Goal: Find specific page/section: Find specific page/section

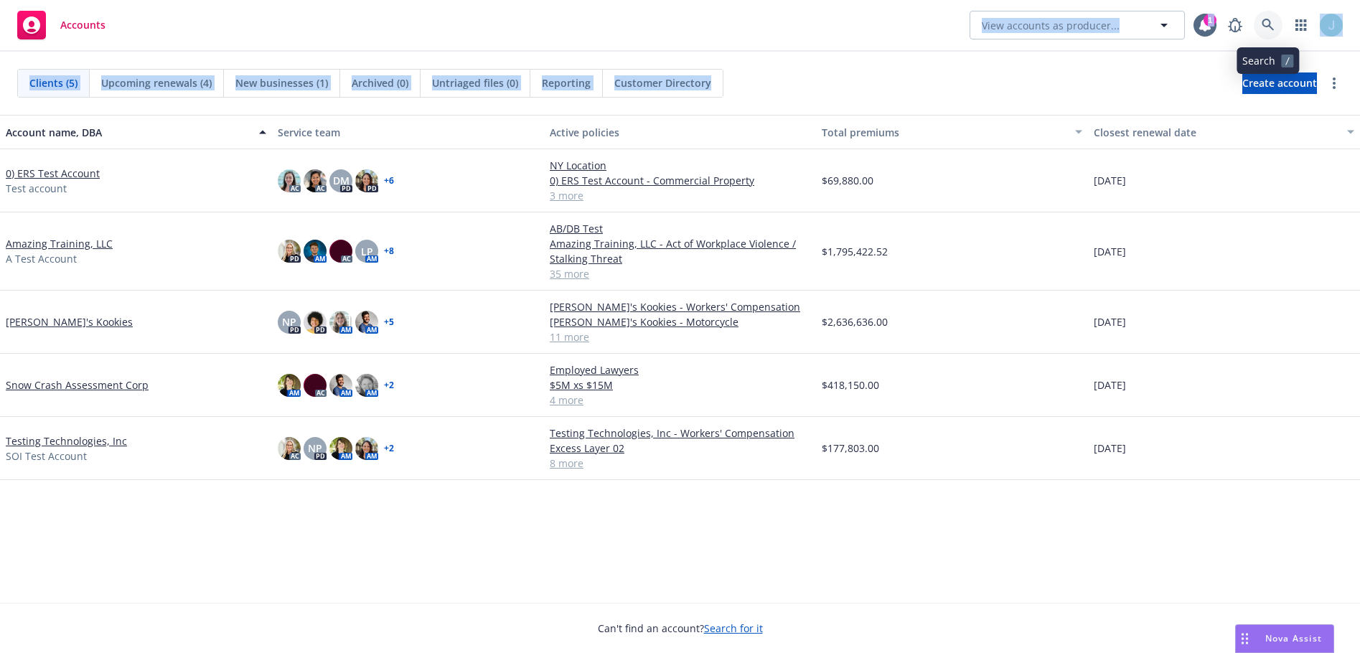
click at [1272, 25] on icon at bounding box center [1268, 25] width 13 height 13
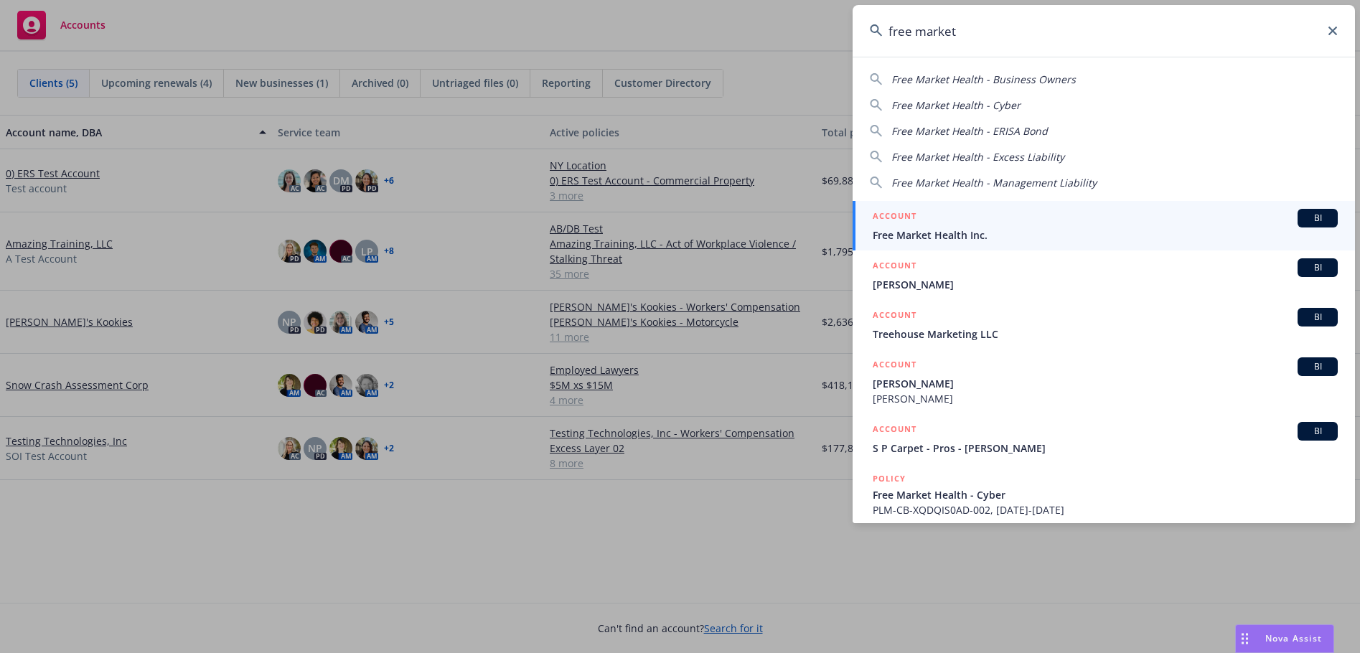
type input "free market"
click at [1037, 229] on span "Free Market Health Inc." at bounding box center [1105, 235] width 465 height 15
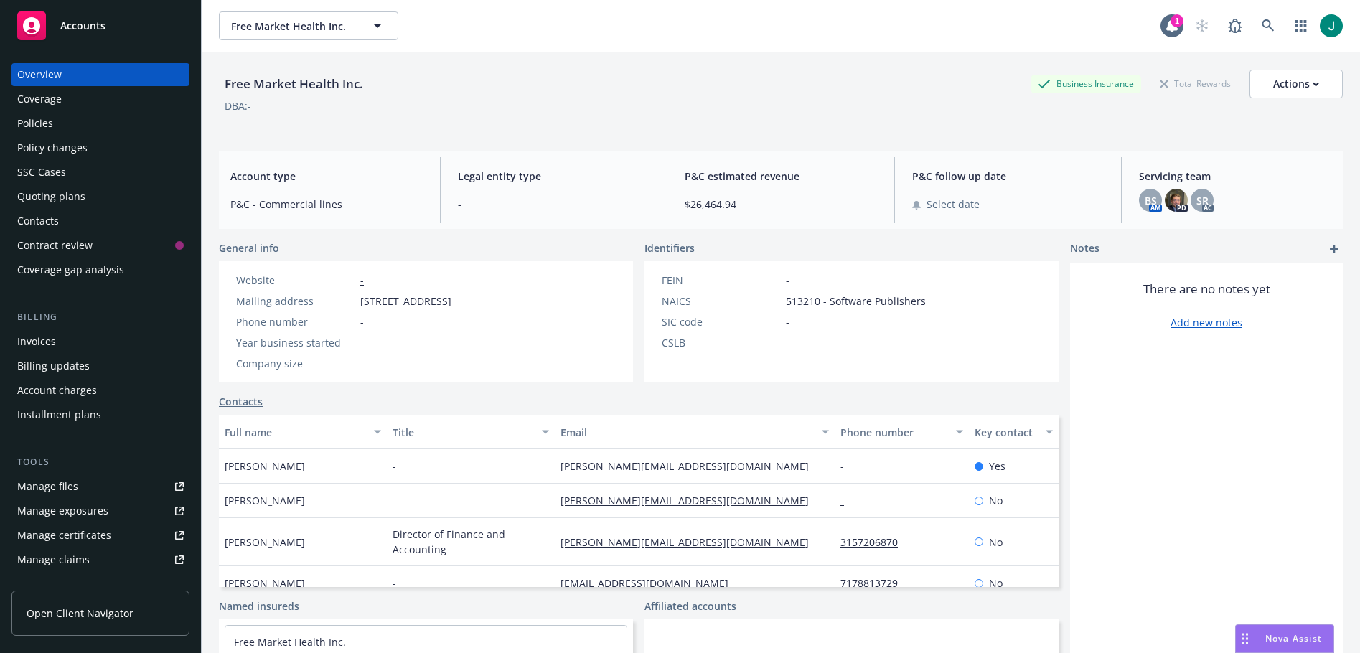
click at [47, 125] on div "Policies" at bounding box center [35, 123] width 36 height 23
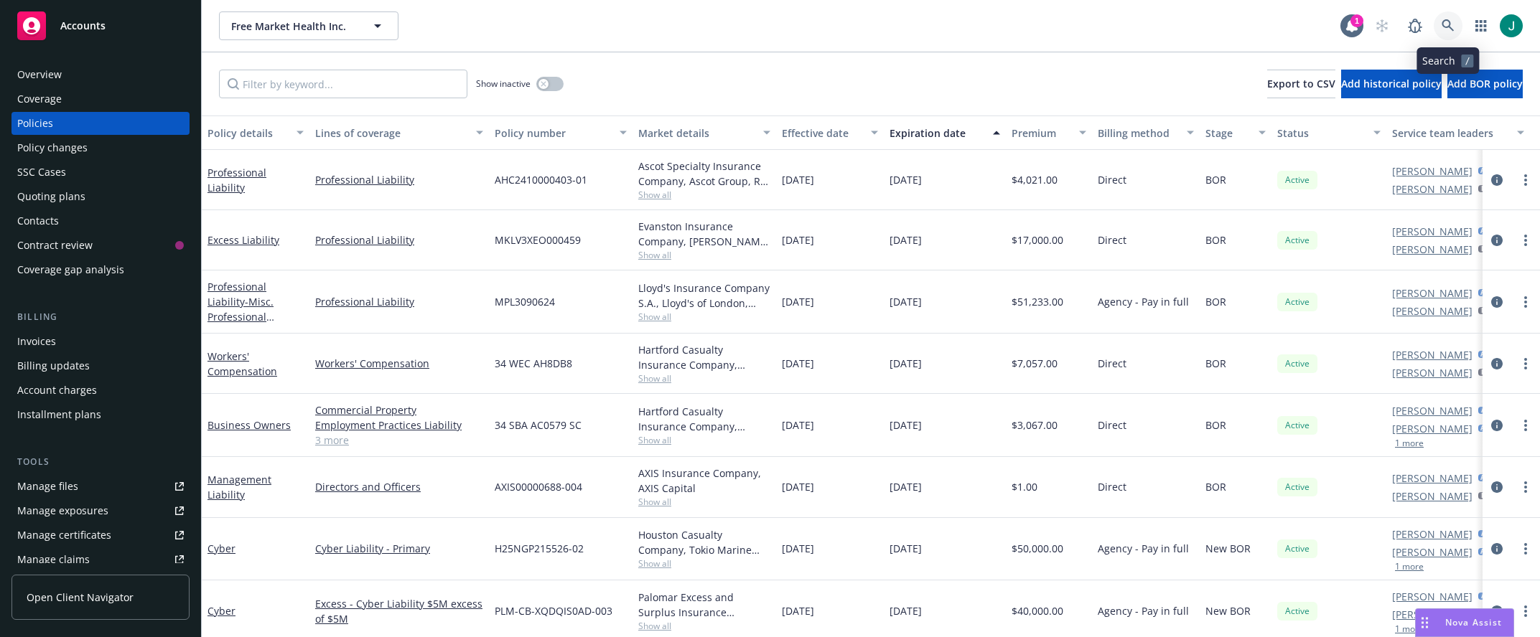
click at [1441, 27] on link at bounding box center [1447, 25] width 29 height 29
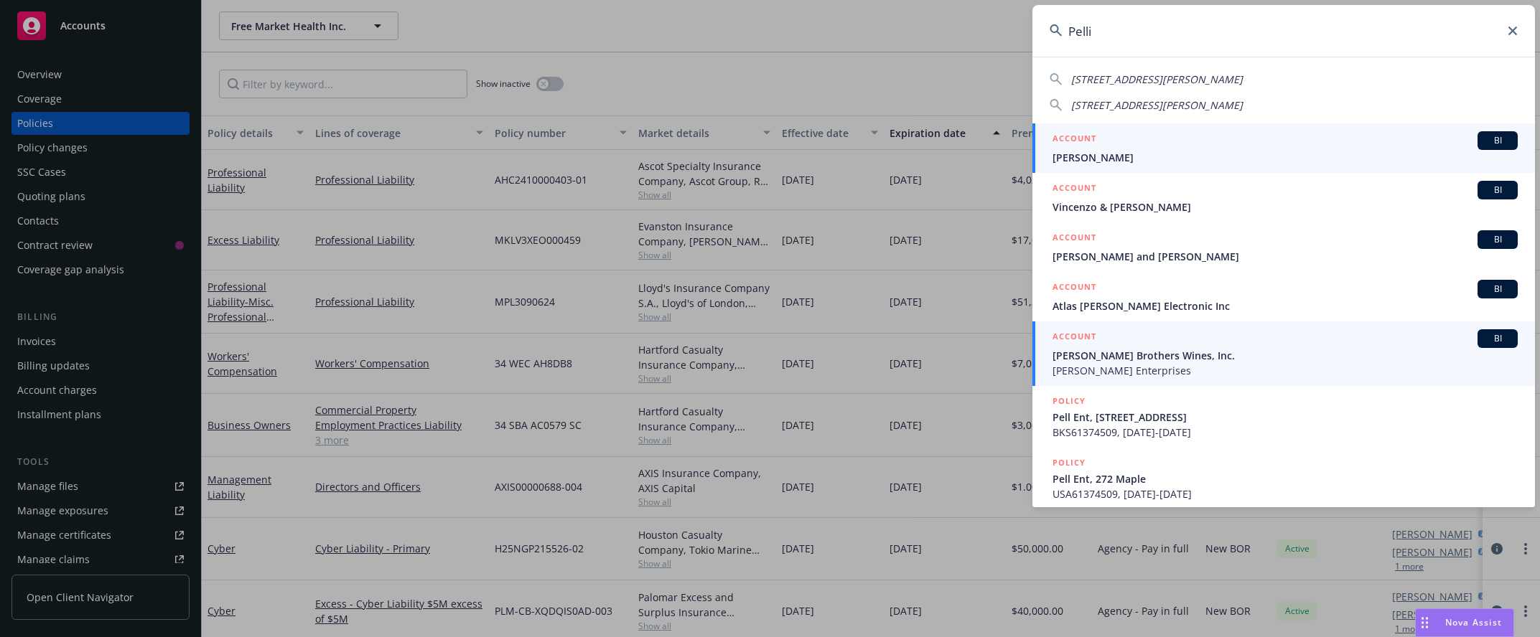
type input "Pelli"
click at [1184, 365] on span "[PERSON_NAME] Enterprises" at bounding box center [1284, 370] width 465 height 15
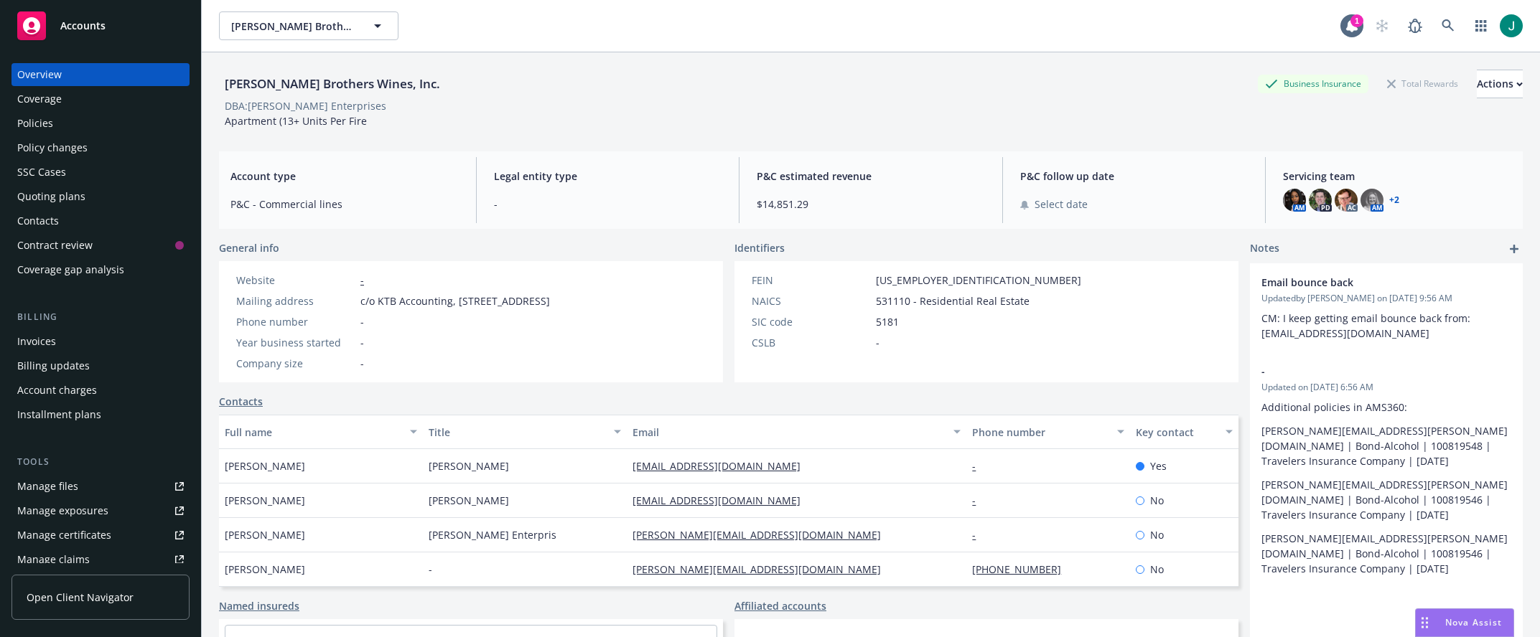
click at [47, 124] on div "Policies" at bounding box center [35, 123] width 36 height 23
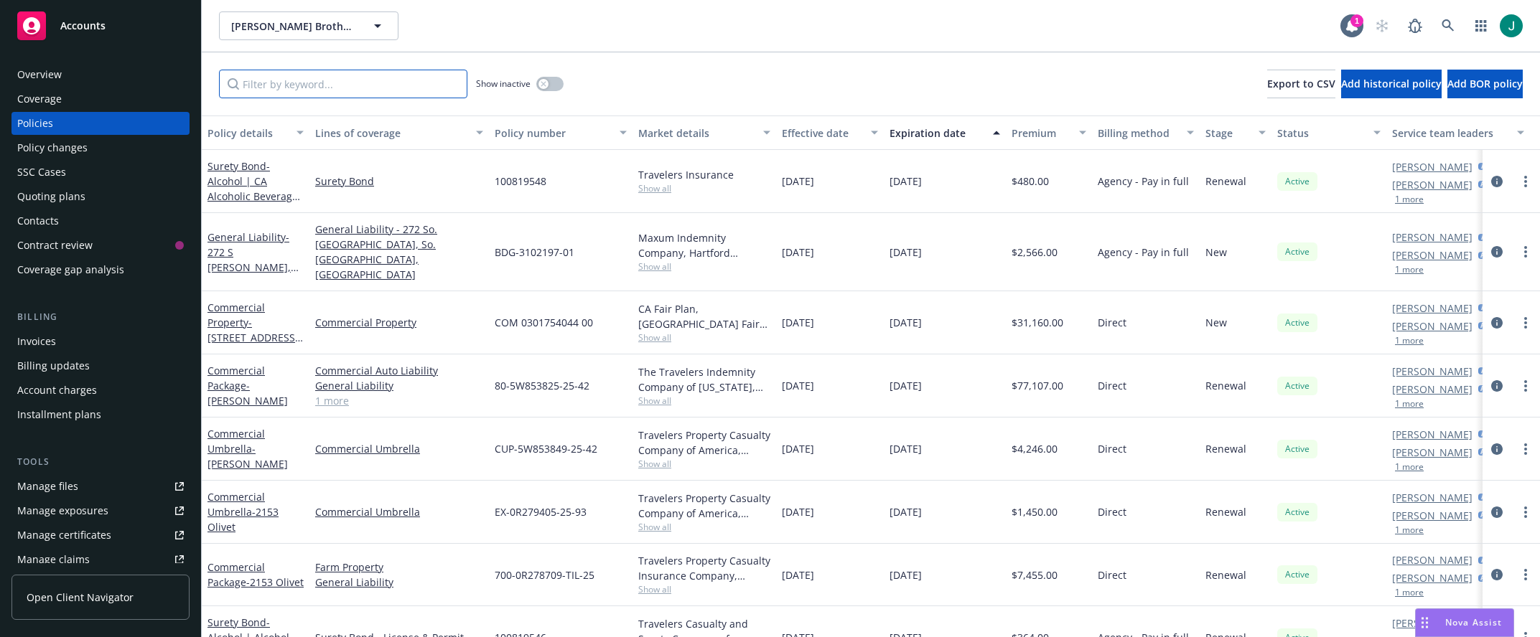
click at [309, 85] on input "Filter by keyword..." at bounding box center [343, 84] width 248 height 29
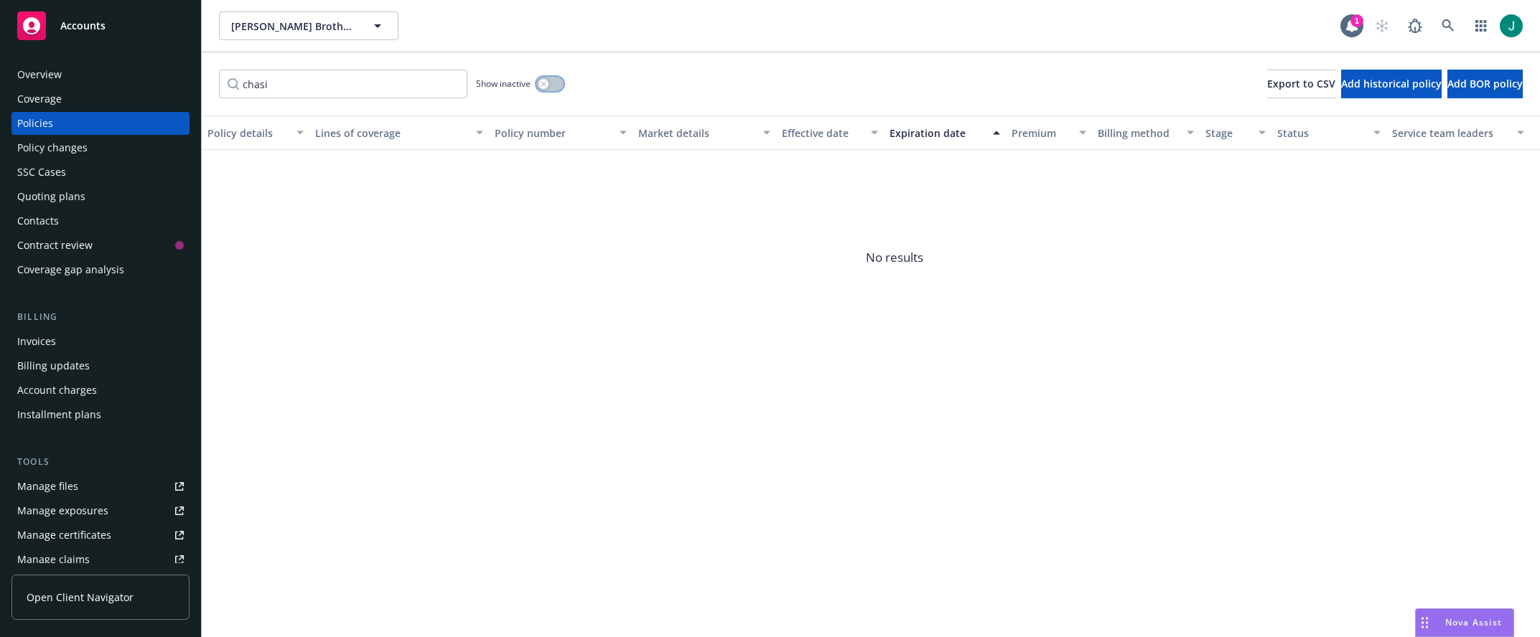
click at [546, 85] on icon "button" at bounding box center [543, 84] width 6 height 6
click at [283, 85] on input "chasi" at bounding box center [343, 84] width 248 height 29
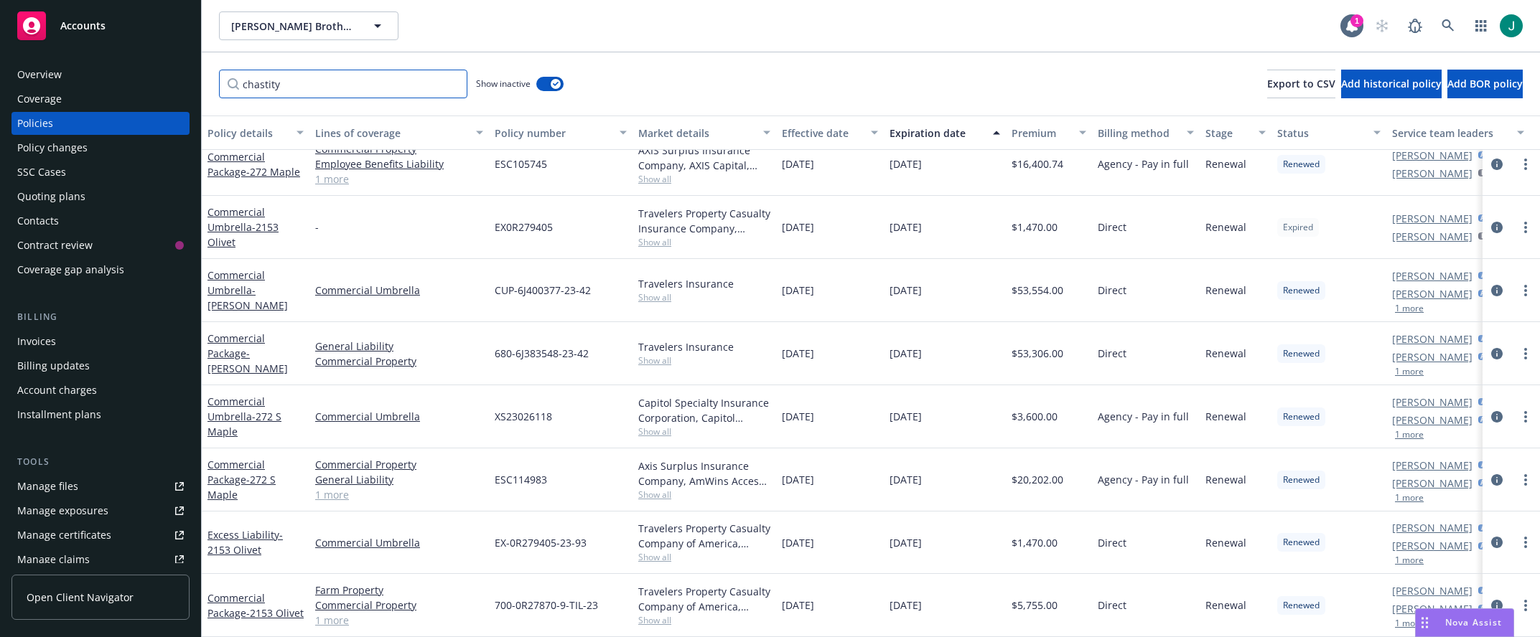
scroll to position [1237, 0]
drag, startPoint x: 301, startPoint y: 83, endPoint x: 227, endPoint y: 88, distance: 74.1
click at [227, 87] on input "chastity" at bounding box center [343, 84] width 248 height 29
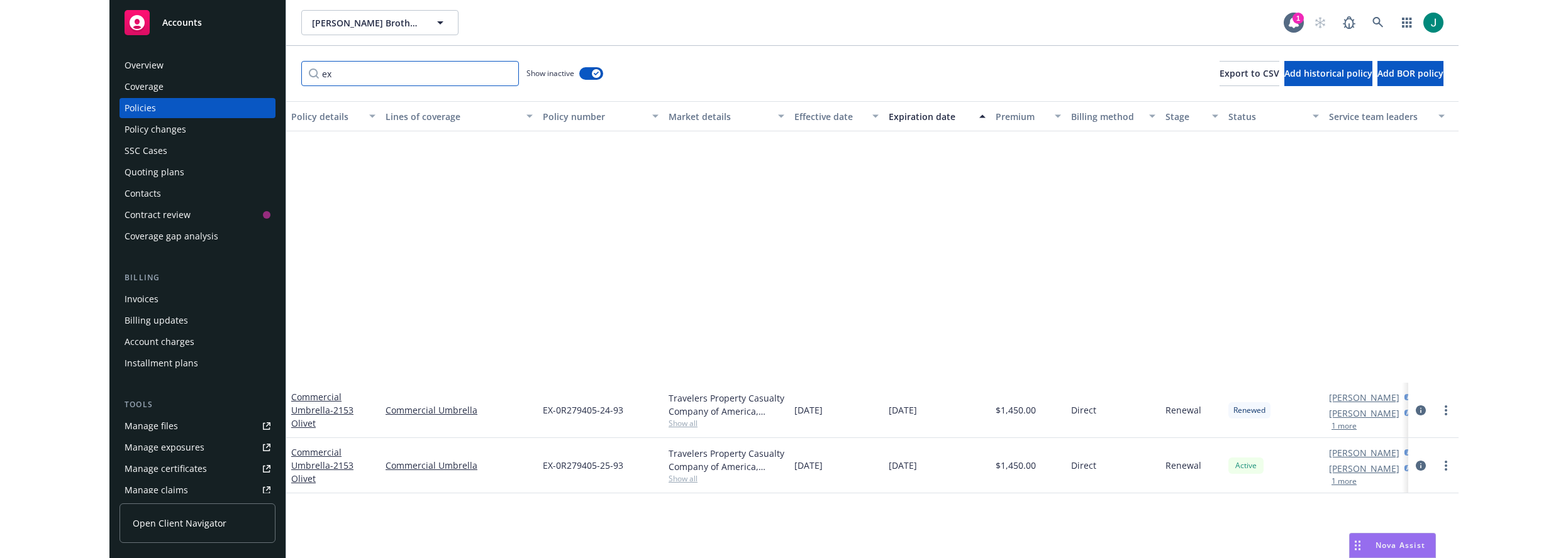
scroll to position [0, 0]
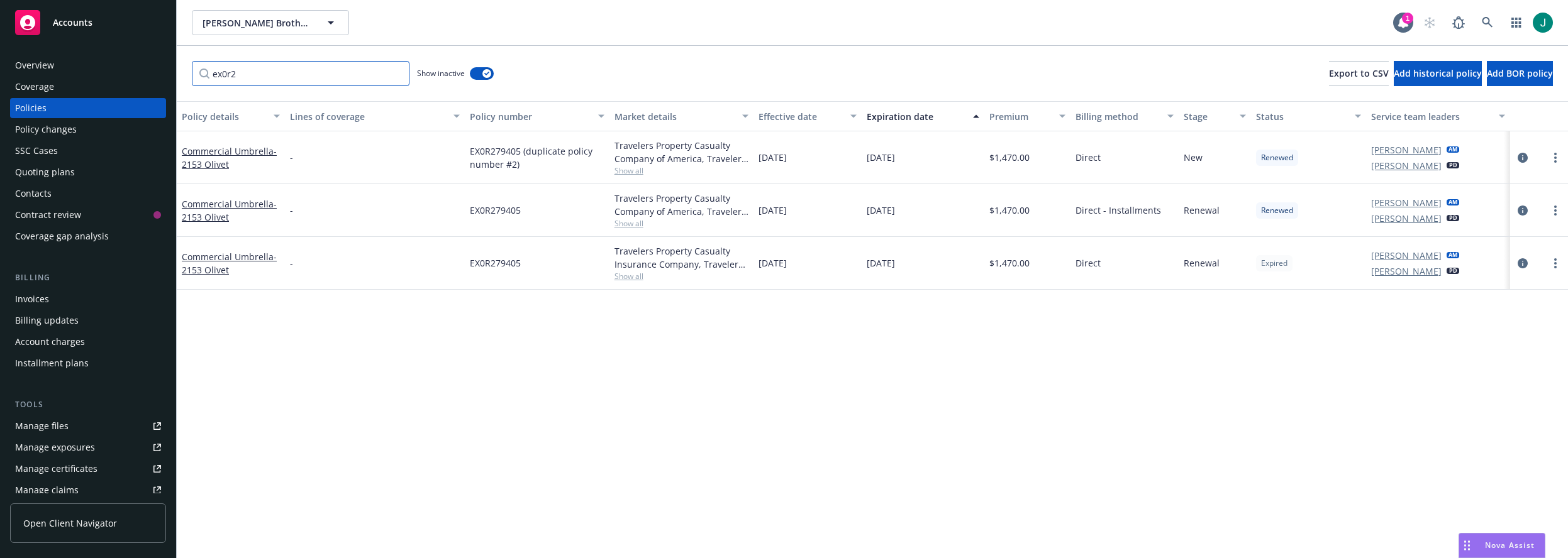
drag, startPoint x: 243, startPoint y: 74, endPoint x: 184, endPoint y: 63, distance: 60.0
click at [181, 73] on div "ex0r2 Show inactive Export to CSV Add historical policy Add BOR policy" at bounding box center [873, 73] width 1392 height 55
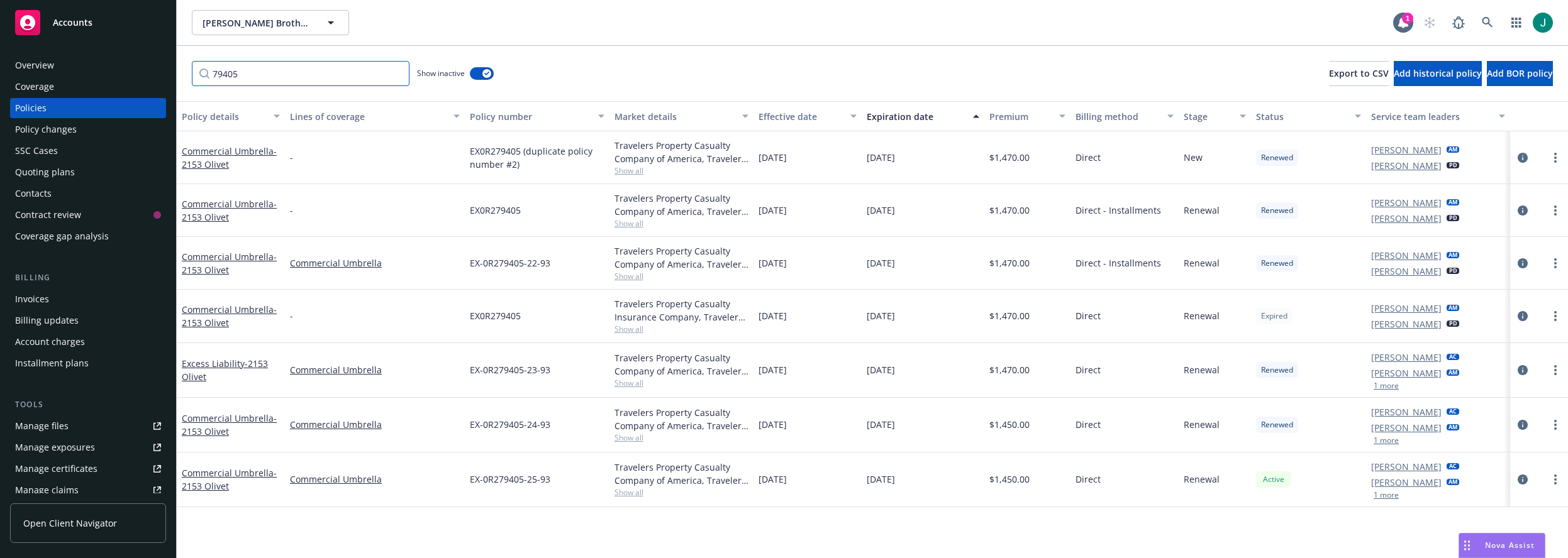
click at [211, 74] on input "79405" at bounding box center [301, 74] width 217 height 25
click at [263, 75] on input "R279405" at bounding box center [301, 74] width 217 height 25
type input "R279405"
click at [912, 117] on div "Expiration date" at bounding box center [916, 117] width 99 height 13
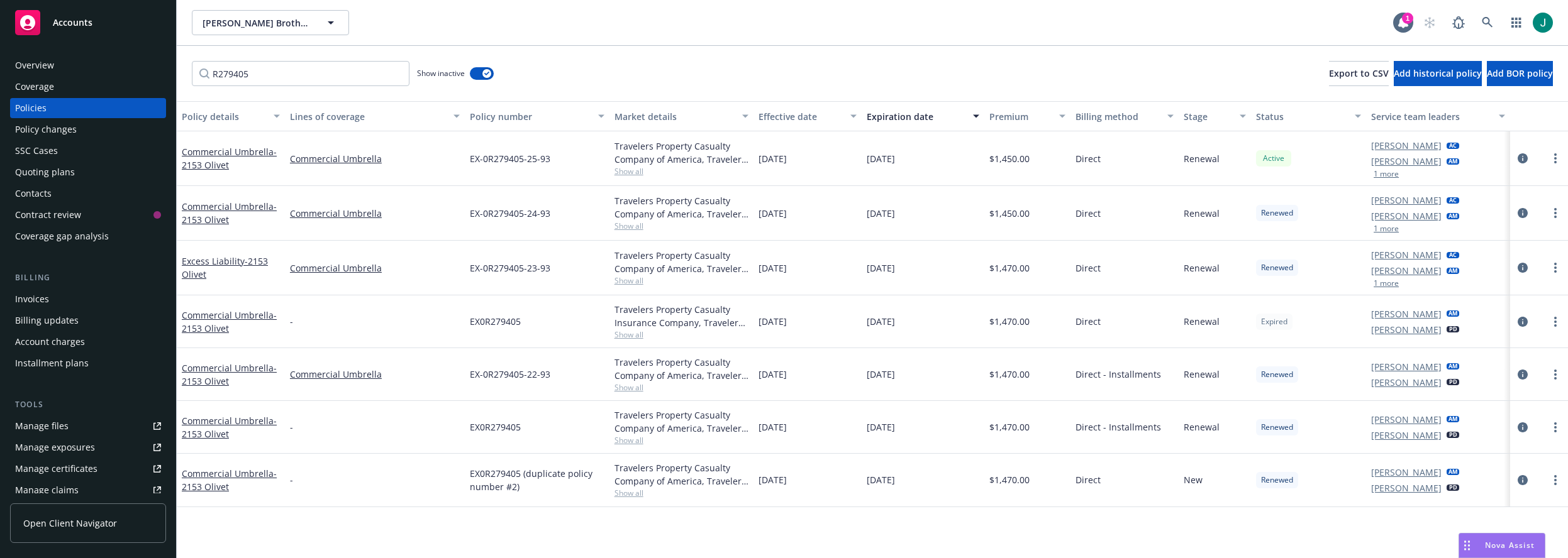
click at [1349, 123] on button "button" at bounding box center [1539, 117] width 58 height 30
click at [1349, 159] on icon "circleInformation" at bounding box center [1522, 158] width 10 height 10
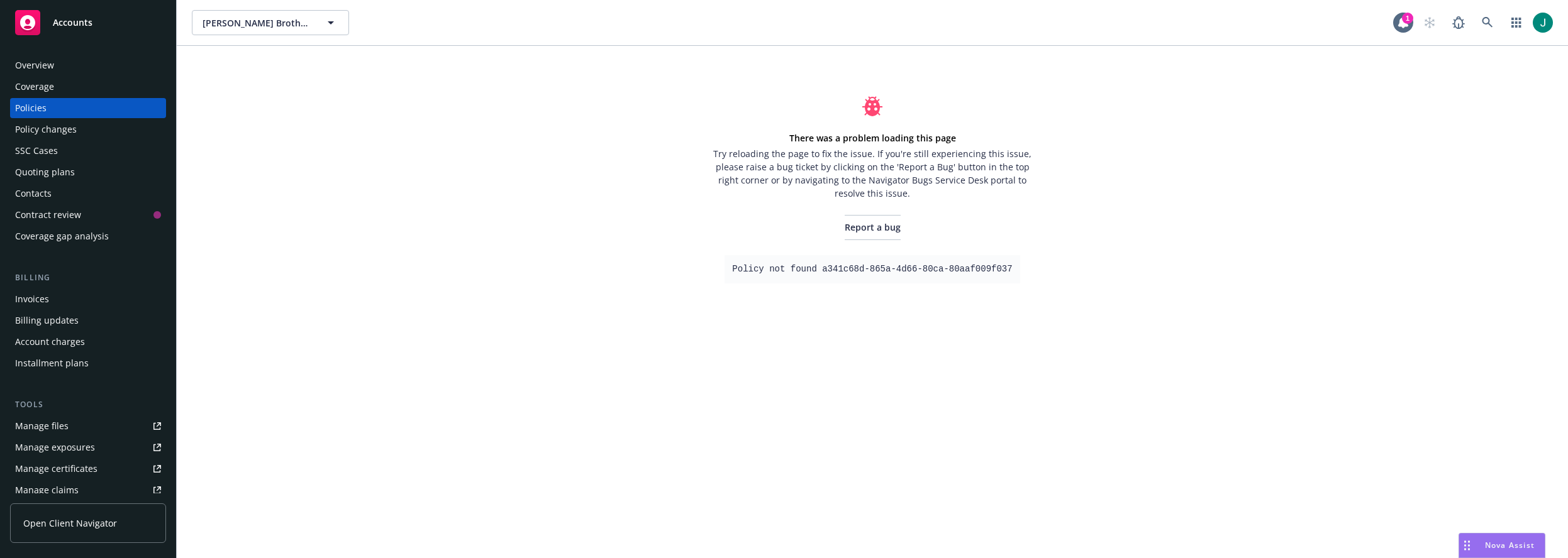
click at [360, 353] on div "Pellegrini Brothers Wines, Inc. Pellegrini Brothers Wines, Inc. 1 There was a p…" at bounding box center [873, 279] width 1392 height 558
click at [1486, 18] on icon at bounding box center [1487, 22] width 11 height 11
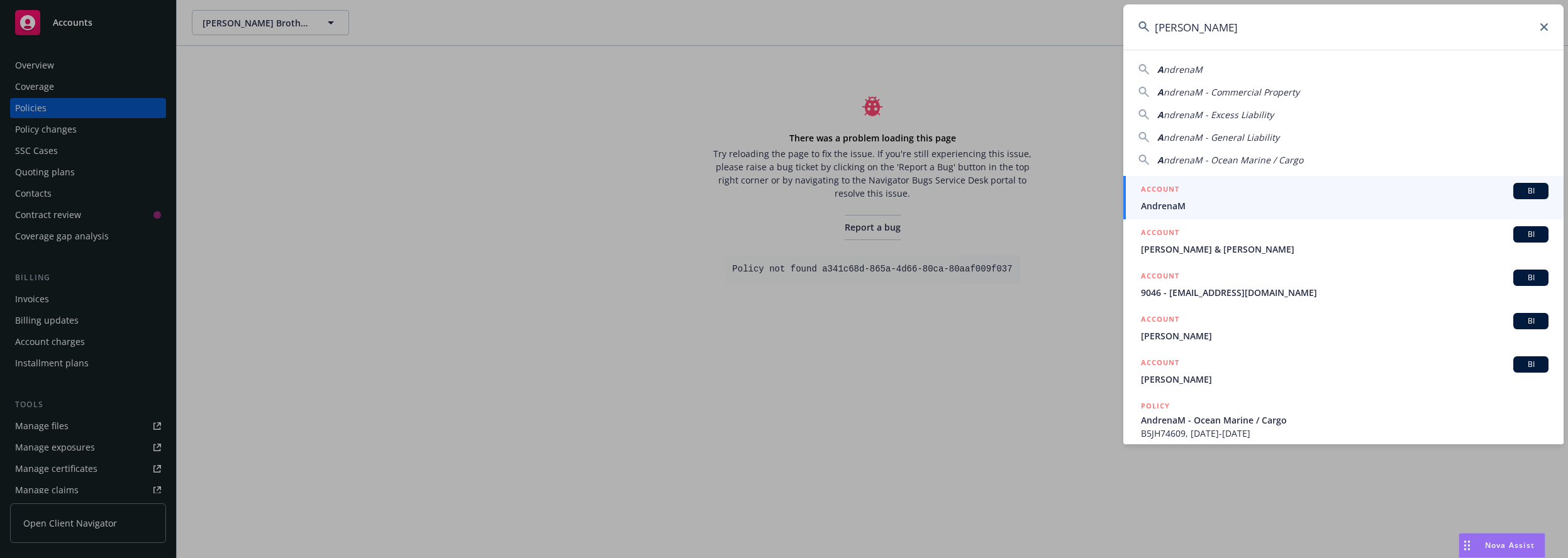
click at [1218, 66] on div "A ndrenaM" at bounding box center [1344, 69] width 410 height 13
type input "AndrenaM"
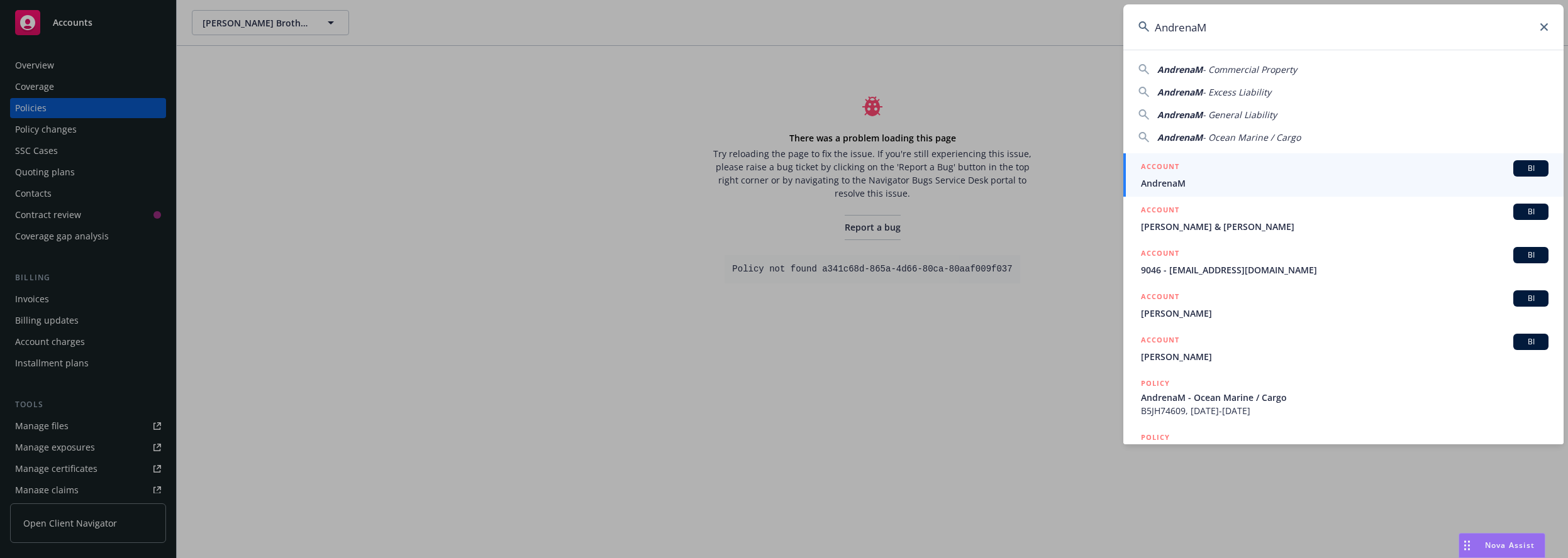
click at [1223, 175] on div "ACCOUNT BI" at bounding box center [1345, 168] width 408 height 17
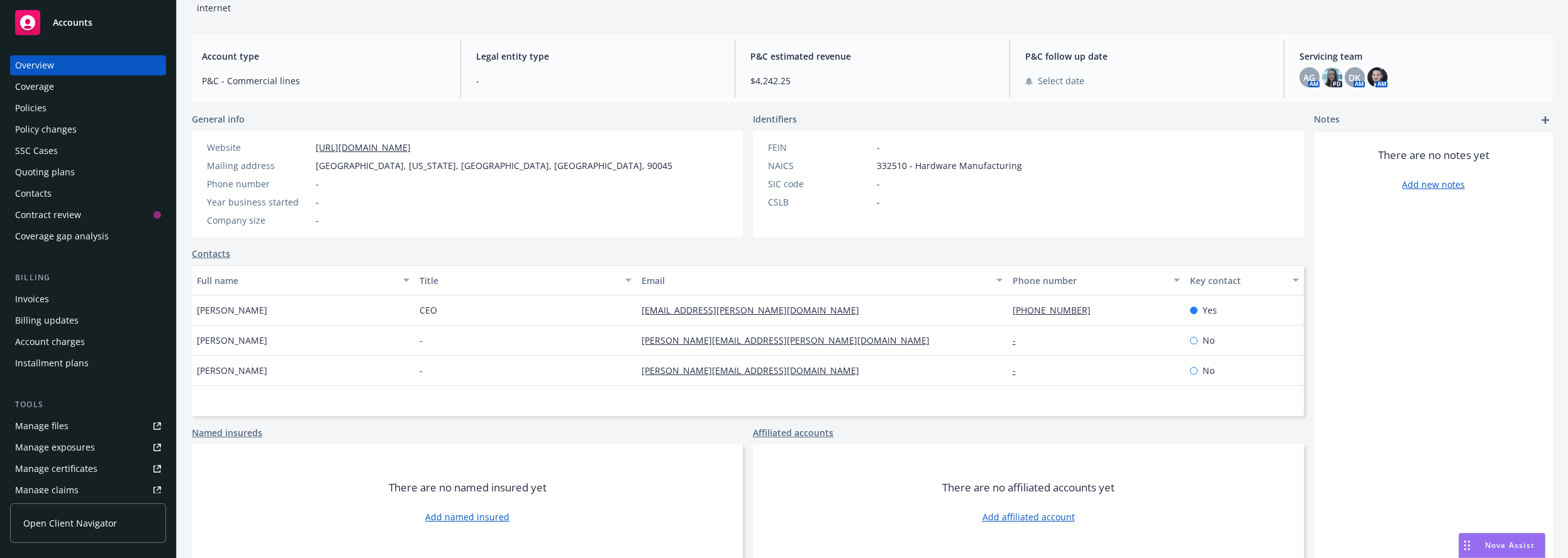
scroll to position [99, 0]
click at [32, 109] on div "Policies" at bounding box center [31, 108] width 32 height 20
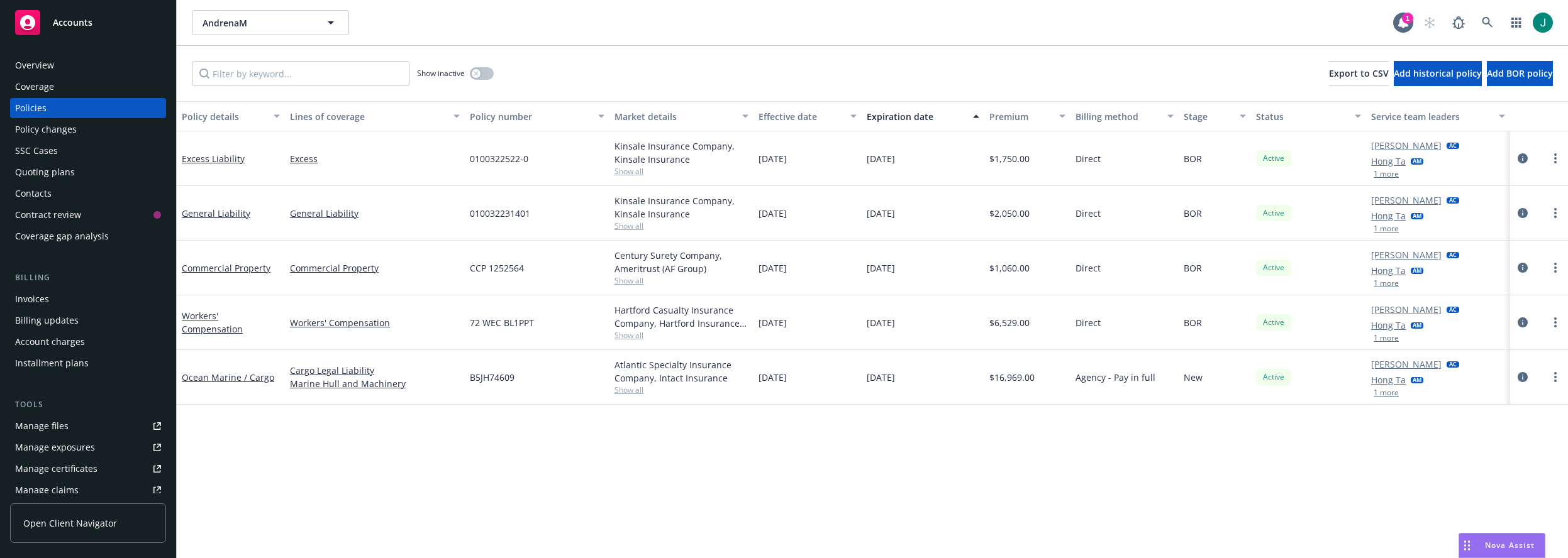
click at [50, 168] on div "Quoting plans" at bounding box center [45, 172] width 60 height 20
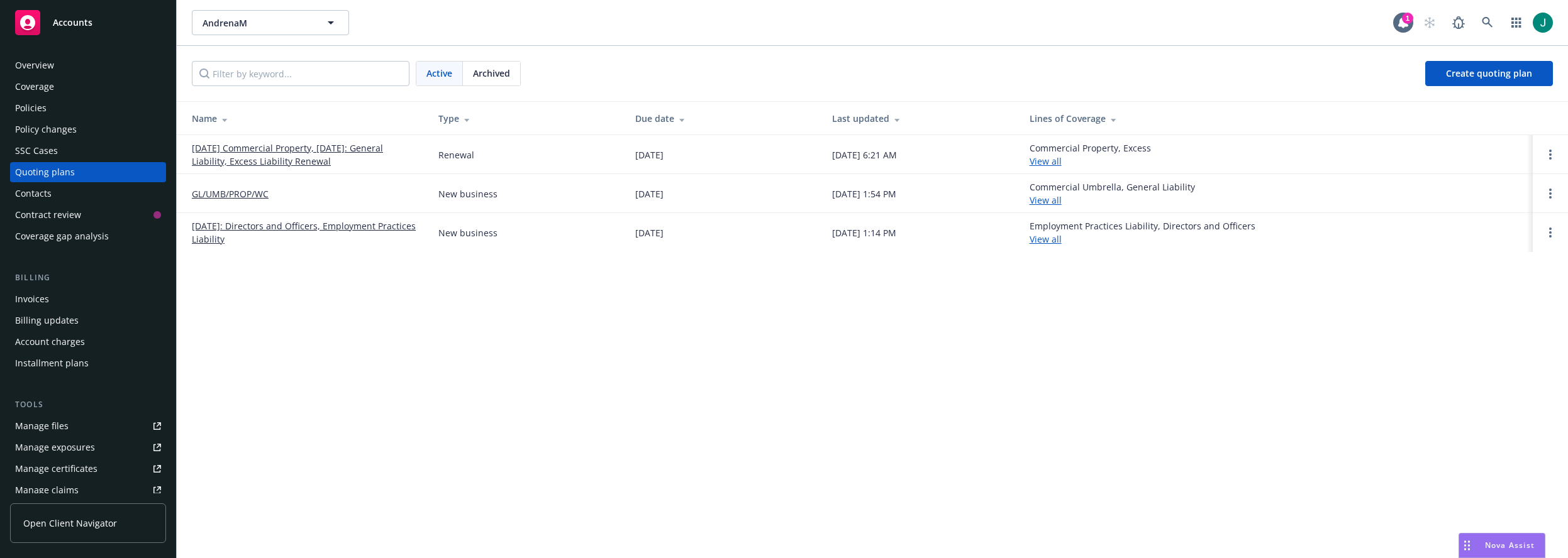
click at [329, 147] on link "09/20/25 Commercial Property, 09/06/2025: General Liability, Excess Liability R…" at bounding box center [305, 155] width 226 height 26
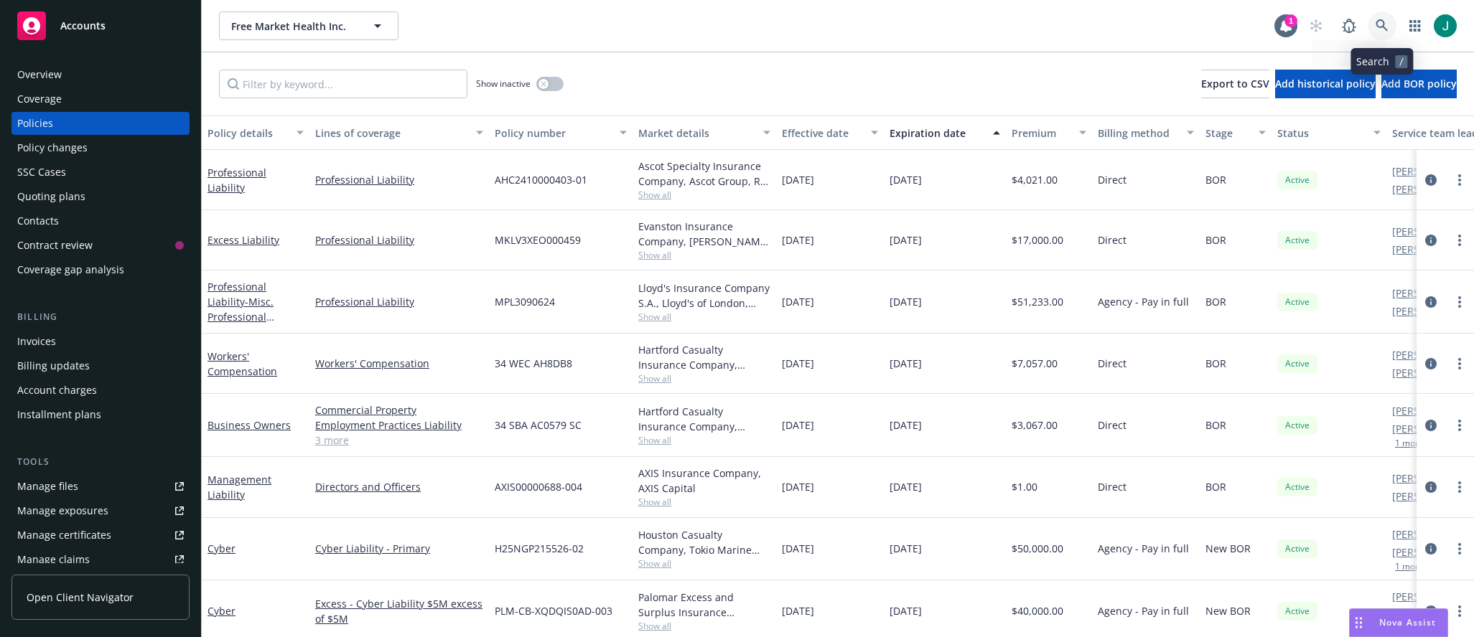
click at [1381, 23] on icon at bounding box center [1381, 25] width 13 height 13
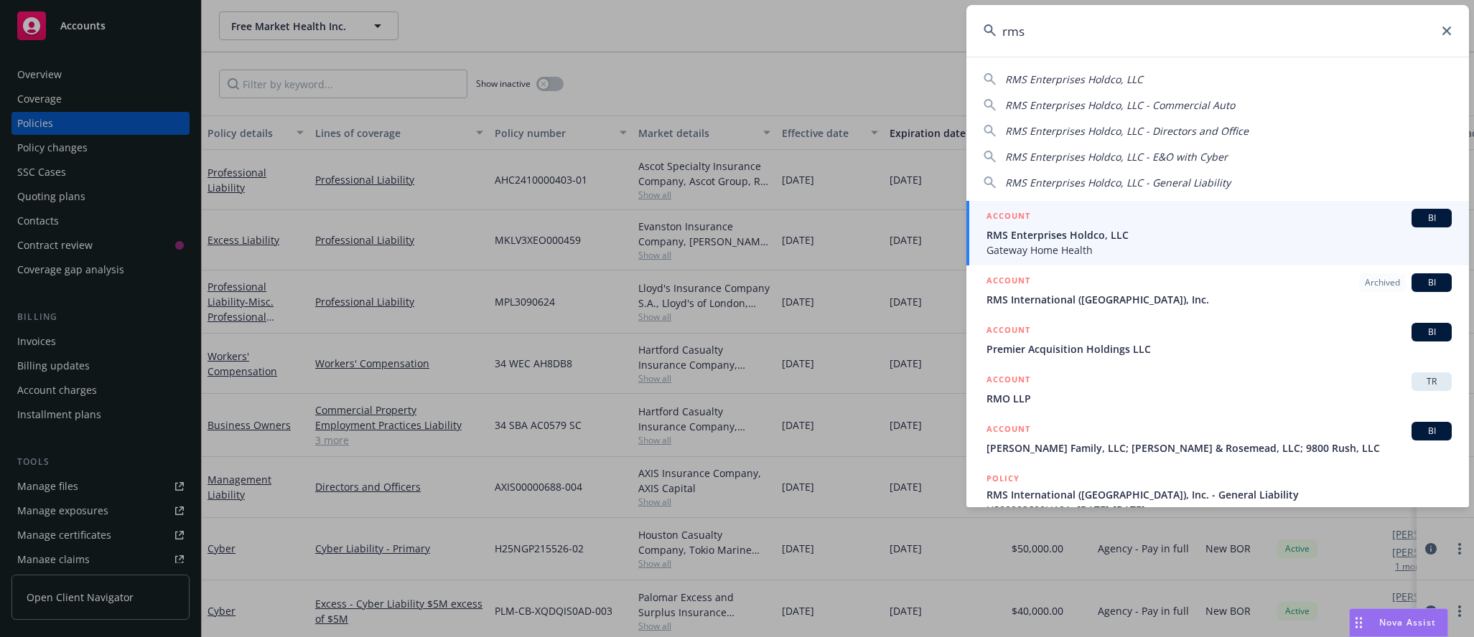
type input "rms"
click at [1173, 240] on span "RMS Enterprises Holdco, LLC" at bounding box center [1218, 235] width 465 height 15
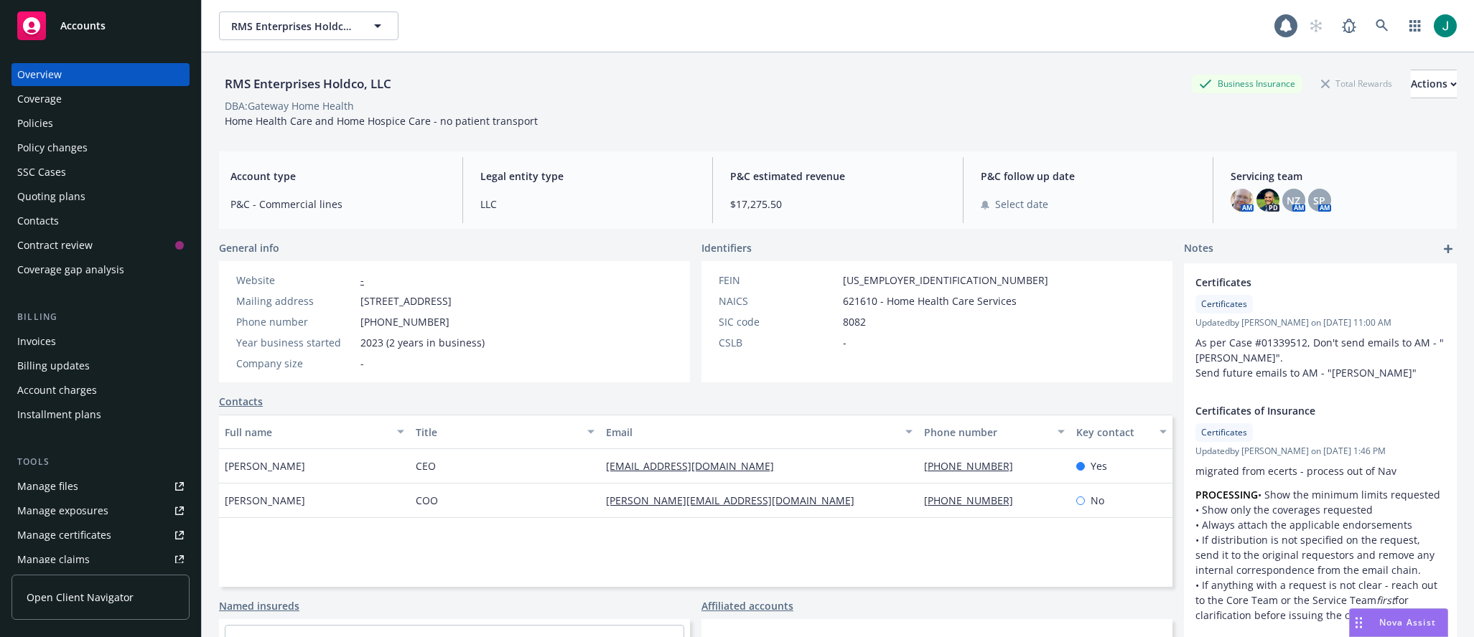
click at [55, 99] on div "Coverage" at bounding box center [39, 99] width 45 height 23
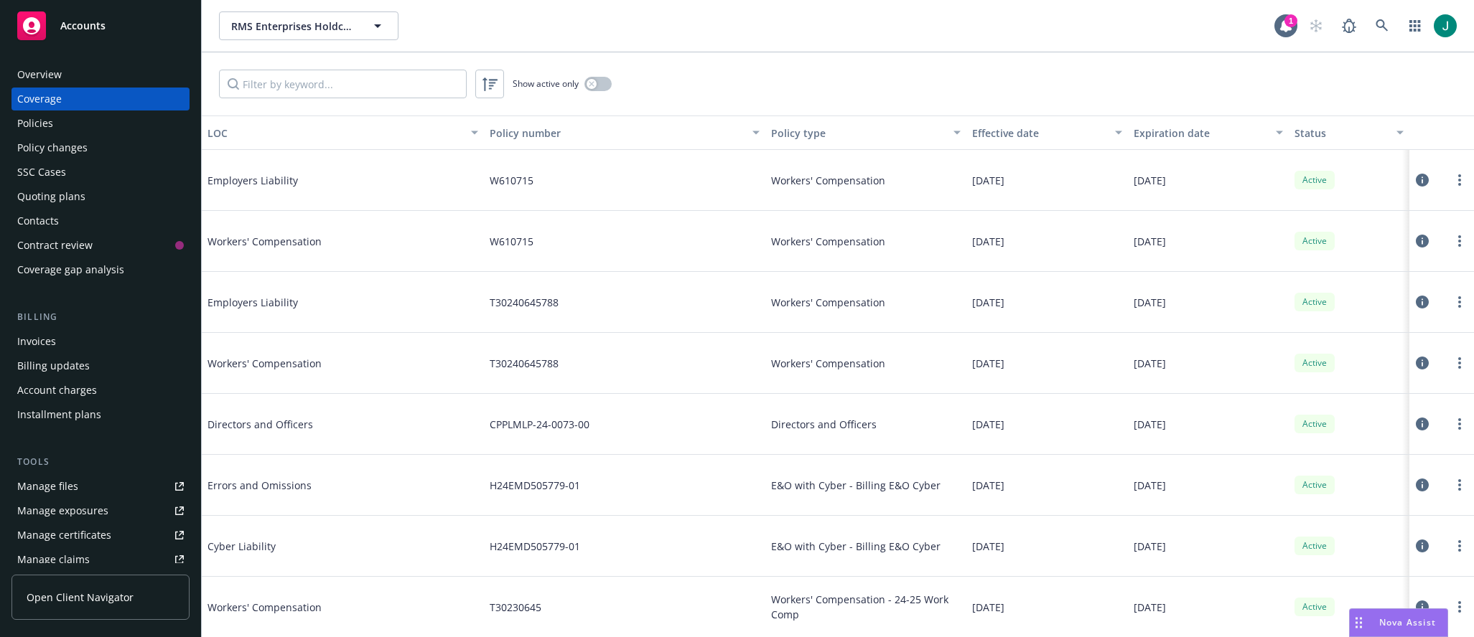
click at [60, 121] on div "Policies" at bounding box center [100, 123] width 167 height 23
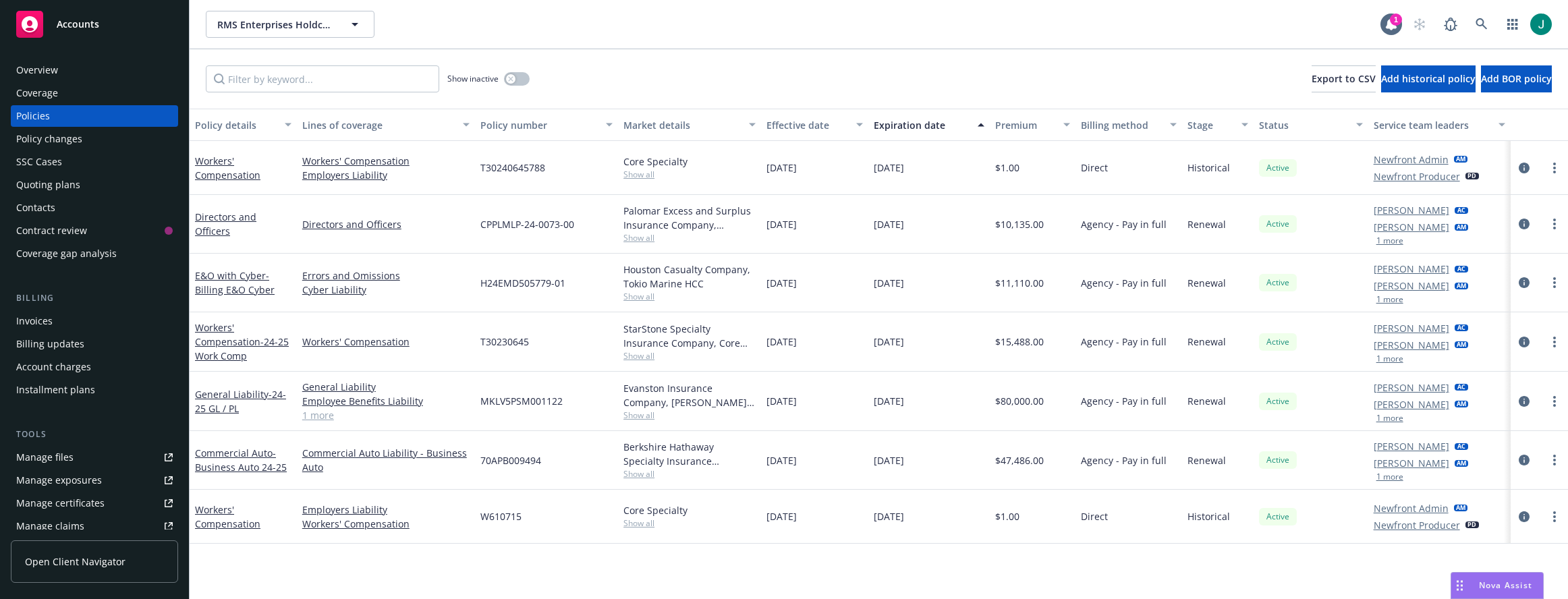
click at [1385, 242] on button "1 more" at bounding box center [1389, 241] width 27 height 8
